Goal: Transaction & Acquisition: Purchase product/service

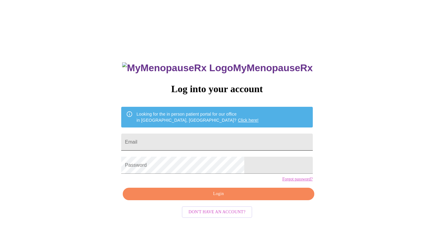
click at [179, 138] on input "Email" at bounding box center [216, 142] width 191 height 17
type input "[EMAIL_ADDRESS][DOMAIN_NAME]"
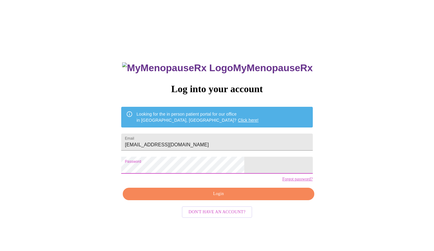
click at [194, 198] on span "Login" at bounding box center [218, 194] width 177 height 8
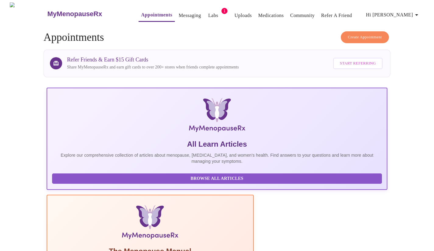
click at [208, 11] on link "Labs" at bounding box center [213, 15] width 10 height 9
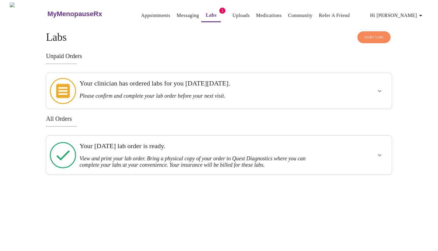
click at [253, 89] on div "Your clinician has ordered labs for you [DATE][DATE]. Please confirm and comple…" at bounding box center [202, 89] width 246 height 20
click at [381, 88] on icon "show more" at bounding box center [379, 90] width 7 height 7
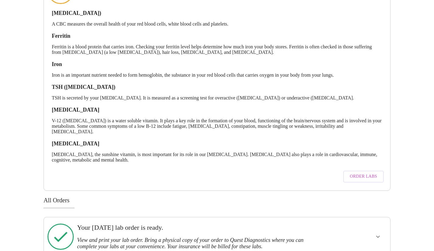
scroll to position [109, 0]
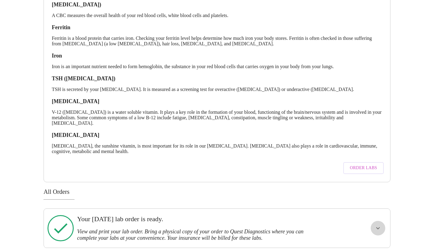
click at [372, 222] on button "show more" at bounding box center [377, 228] width 15 height 15
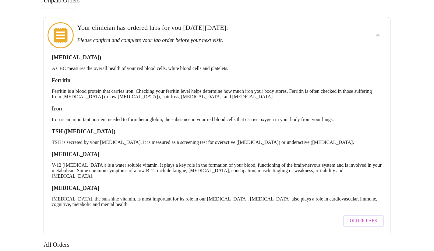
scroll to position [0, 0]
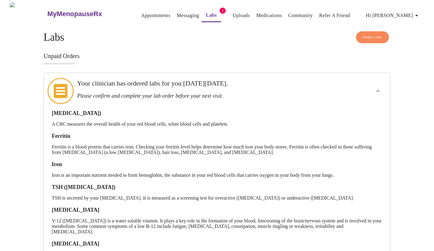
click at [233, 13] on link "Uploads" at bounding box center [241, 15] width 17 height 9
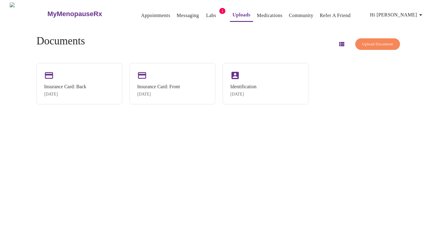
click at [177, 15] on link "Messaging" at bounding box center [188, 15] width 22 height 9
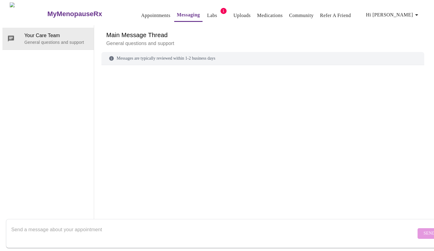
click at [207, 13] on link "Labs" at bounding box center [212, 15] width 10 height 9
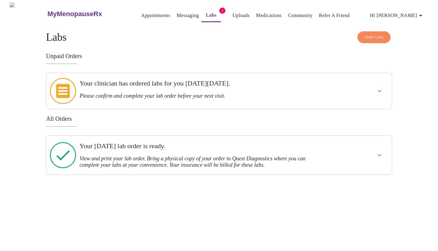
click at [368, 35] on span "Order Labs" at bounding box center [374, 37] width 19 height 7
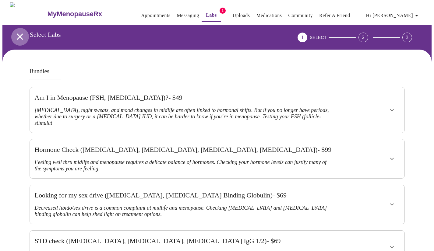
click at [17, 35] on icon "open drawer" at bounding box center [20, 36] width 11 height 11
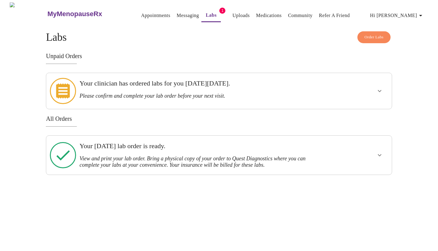
click at [206, 11] on link "Labs" at bounding box center [211, 15] width 11 height 9
click at [374, 84] on button "show more" at bounding box center [380, 91] width 15 height 15
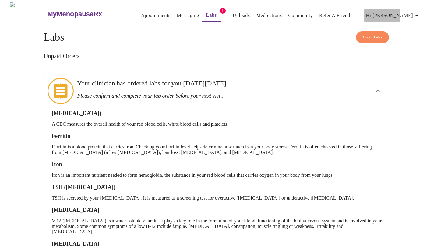
click at [401, 12] on span "Hi [PERSON_NAME]" at bounding box center [393, 15] width 54 height 9
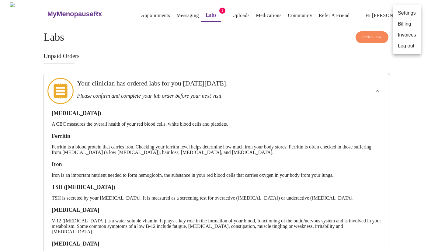
click at [177, 10] on div at bounding box center [219, 125] width 438 height 251
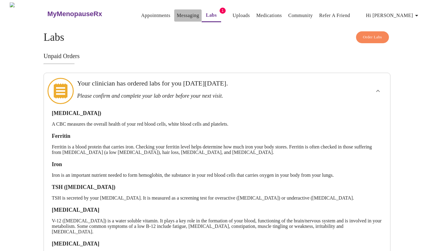
click at [177, 16] on link "Messaging" at bounding box center [188, 15] width 22 height 9
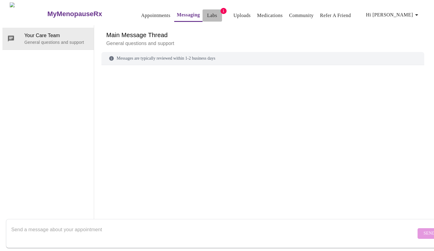
click at [207, 11] on link "Labs" at bounding box center [212, 15] width 10 height 9
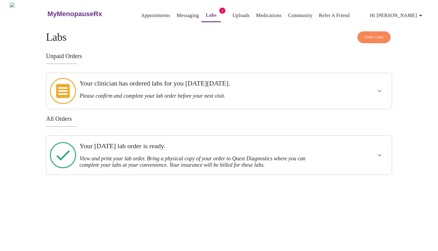
click at [381, 87] on icon "show more" at bounding box center [379, 90] width 7 height 7
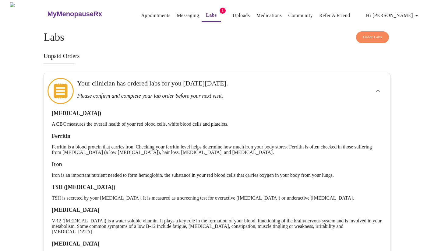
click at [233, 13] on link "Uploads" at bounding box center [241, 15] width 17 height 9
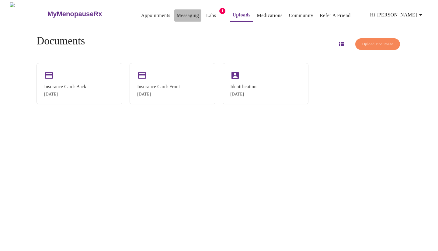
click at [177, 14] on link "Messaging" at bounding box center [188, 15] width 22 height 9
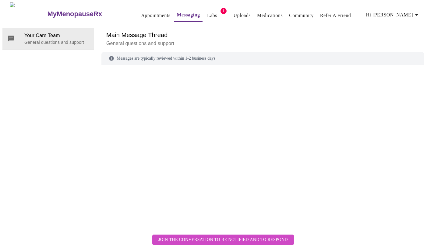
scroll to position [23, 0]
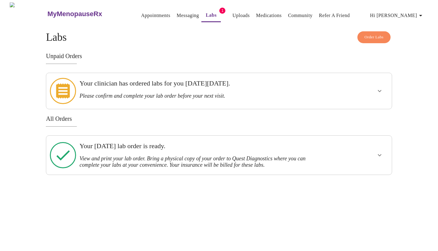
click at [195, 84] on h3 "Your clinician has ordered labs for you [DATE][DATE]." at bounding box center [202, 83] width 246 height 8
click at [378, 87] on icon "show more" at bounding box center [379, 90] width 7 height 7
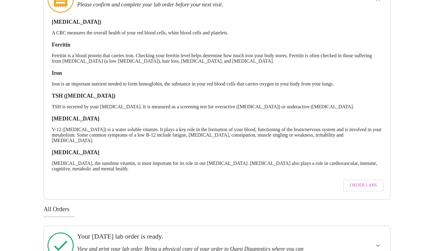
scroll to position [109, 0]
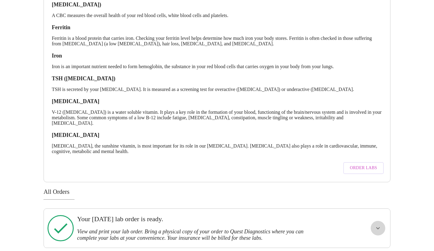
click at [374, 225] on icon "show more" at bounding box center [377, 228] width 7 height 7
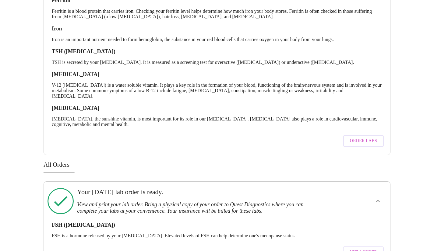
scroll to position [153, 0]
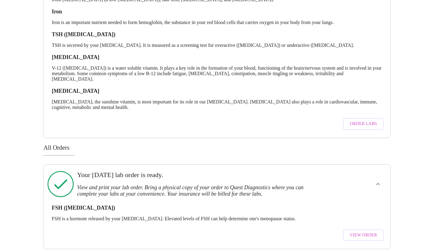
click at [363, 232] on span "View Order" at bounding box center [362, 236] width 27 height 8
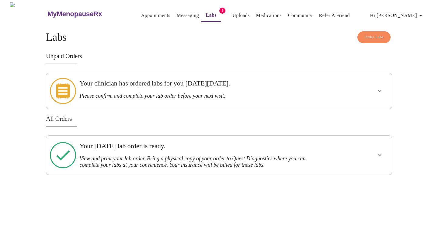
click at [196, 93] on h3 "Please confirm and complete your lab order before your next visit." at bounding box center [202, 96] width 246 height 6
click at [381, 89] on icon "show more" at bounding box center [379, 90] width 7 height 7
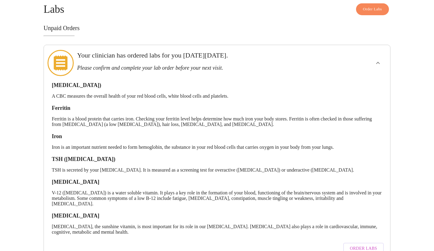
scroll to position [61, 0]
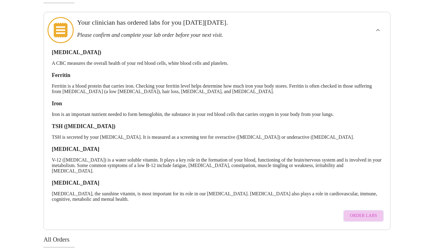
click at [365, 212] on span "Order Labs" at bounding box center [363, 216] width 27 height 8
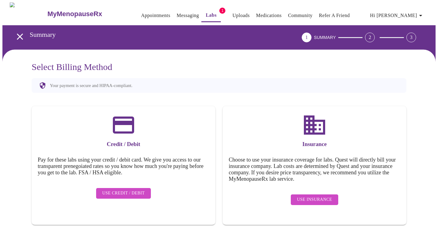
click at [316, 196] on span "Use Insurance" at bounding box center [314, 200] width 35 height 8
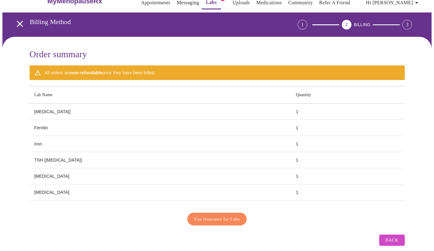
scroll to position [19, 0]
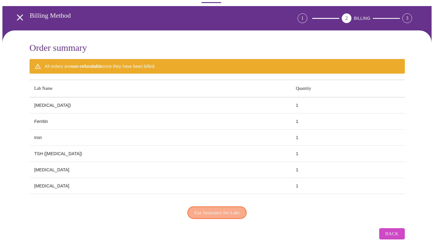
click at [208, 211] on span "Use Insurance for Labs" at bounding box center [216, 213] width 45 height 8
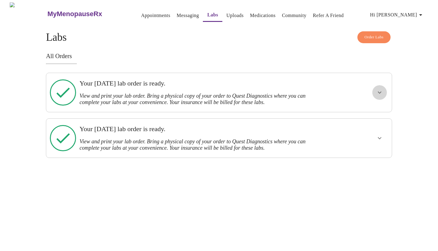
click at [384, 89] on button "show more" at bounding box center [380, 92] width 15 height 15
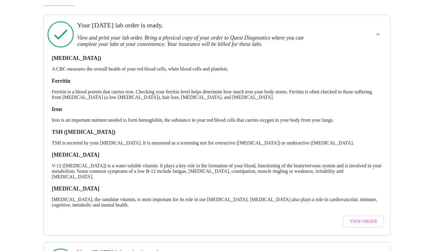
scroll to position [93, 0]
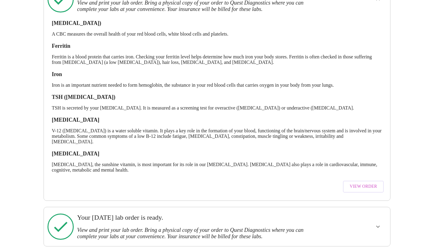
click at [359, 185] on span "View Order" at bounding box center [362, 187] width 27 height 8
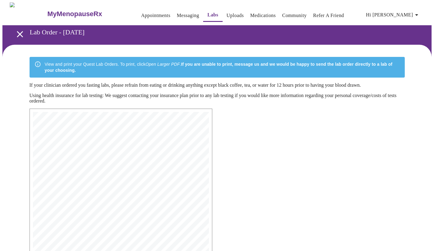
scroll to position [123, 0]
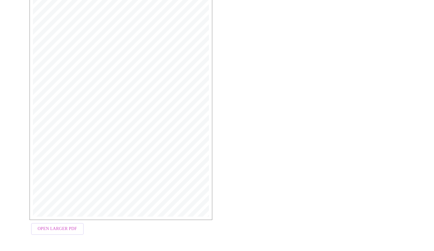
click at [50, 233] on span "Open Larger PDF" at bounding box center [57, 229] width 39 height 8
